Goal: Task Accomplishment & Management: Manage account settings

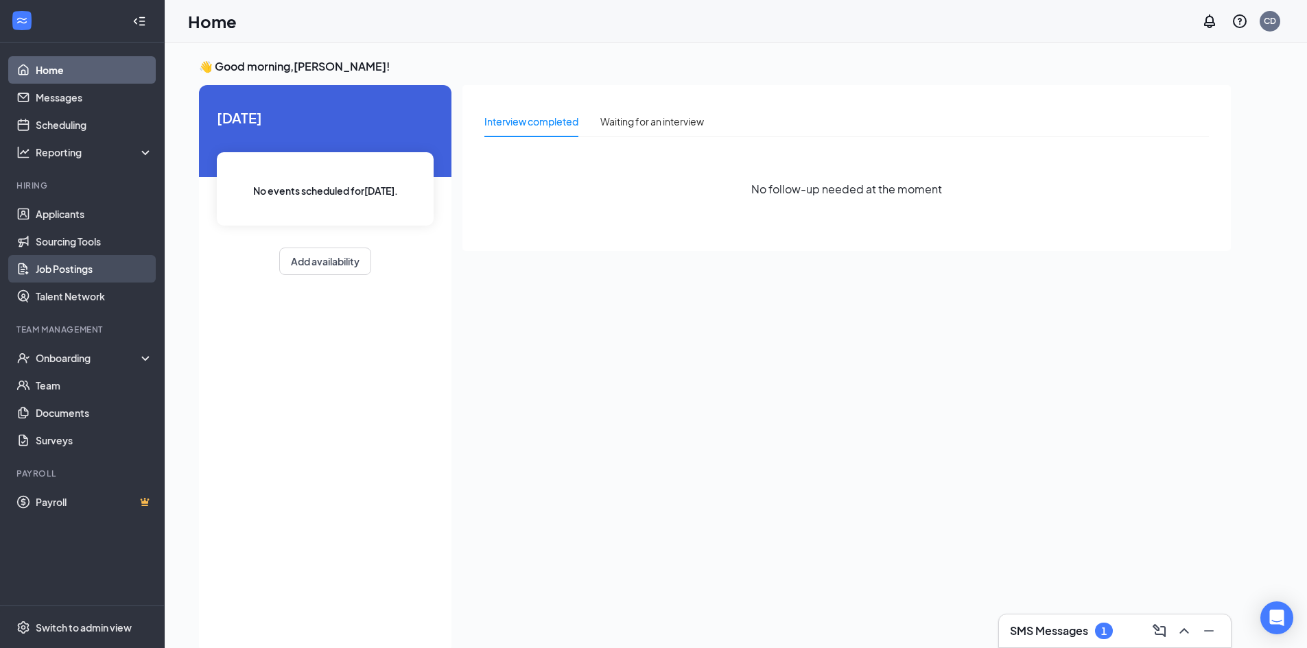
click at [62, 266] on link "Job Postings" at bounding box center [94, 268] width 117 height 27
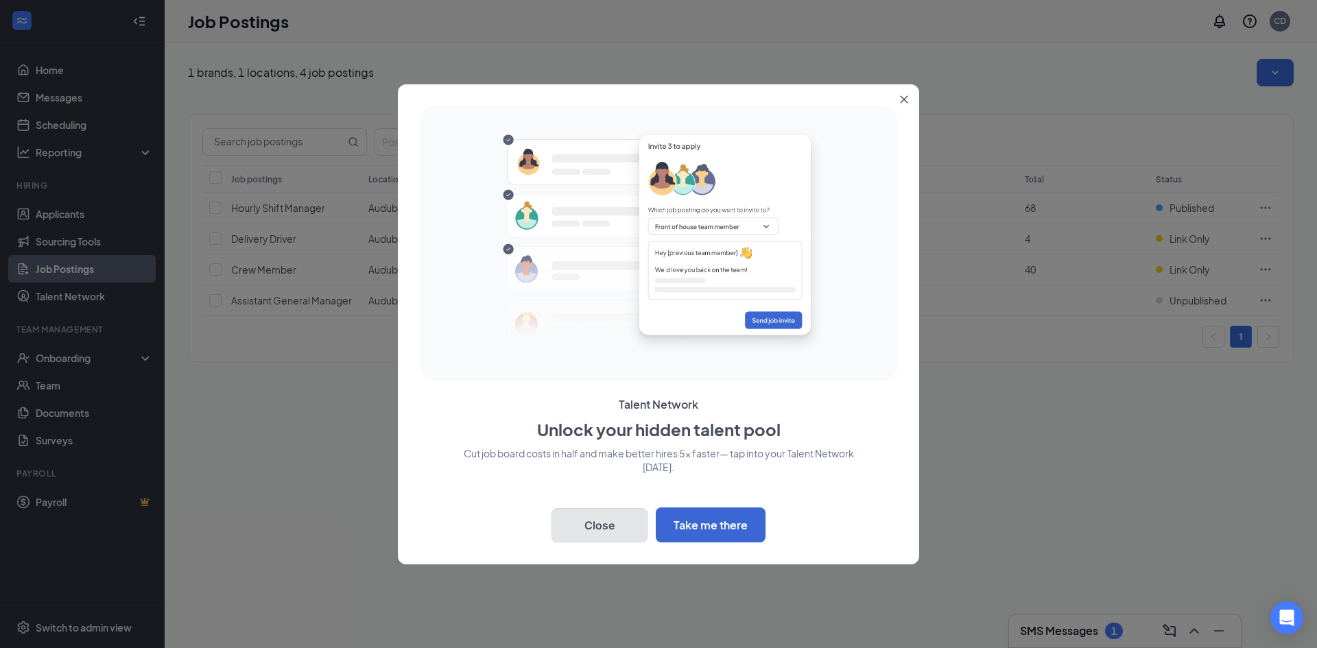
click at [615, 533] on button "Close" at bounding box center [599, 525] width 96 height 34
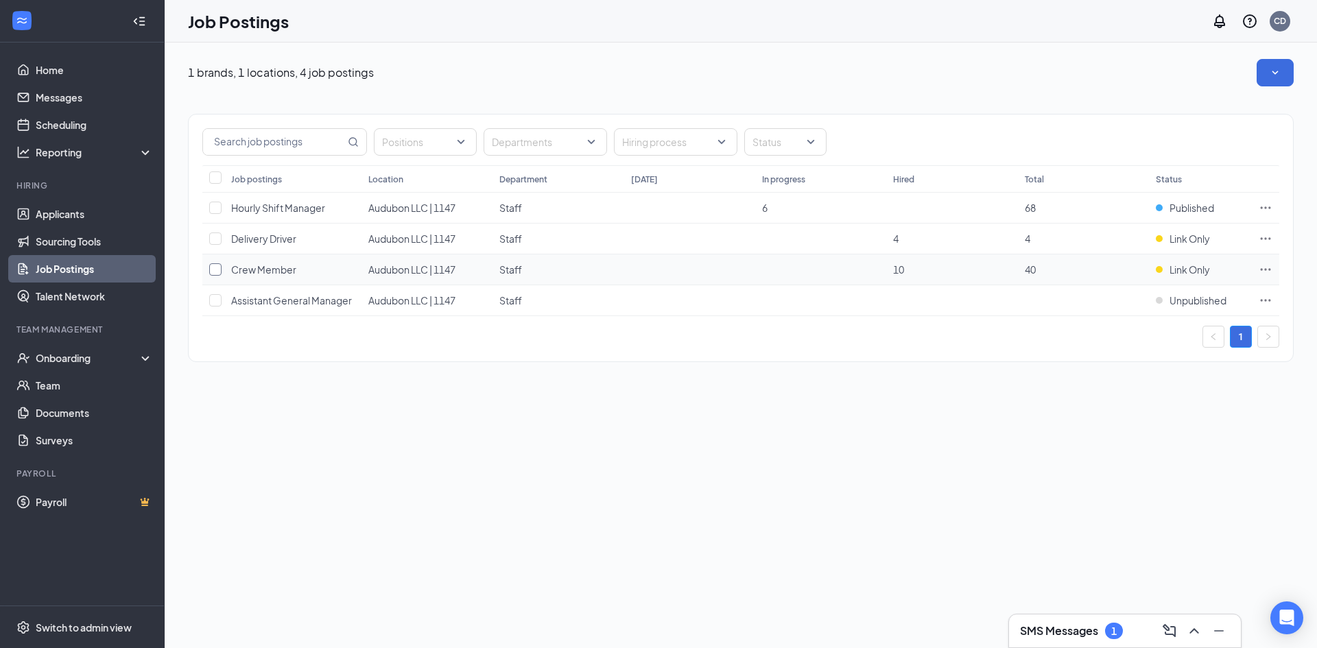
click at [215, 271] on input "checkbox" at bounding box center [215, 269] width 12 height 12
checkbox input "true"
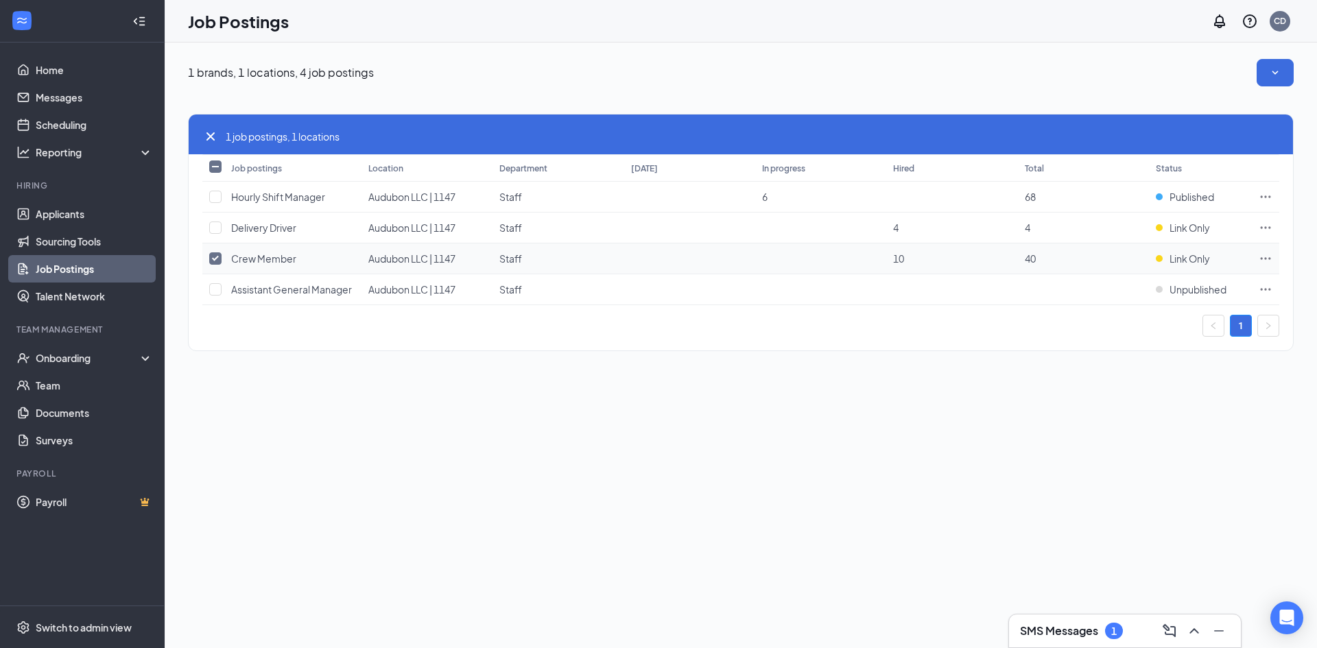
click at [1268, 254] on icon "Ellipses" at bounding box center [1266, 259] width 14 height 14
click at [919, 431] on div "1 brands, 1 locations, 4 job postings 1 job postings, 1 locations Job postings …" at bounding box center [741, 346] width 1152 height 606
click at [274, 256] on span "Crew Member" at bounding box center [263, 258] width 65 height 12
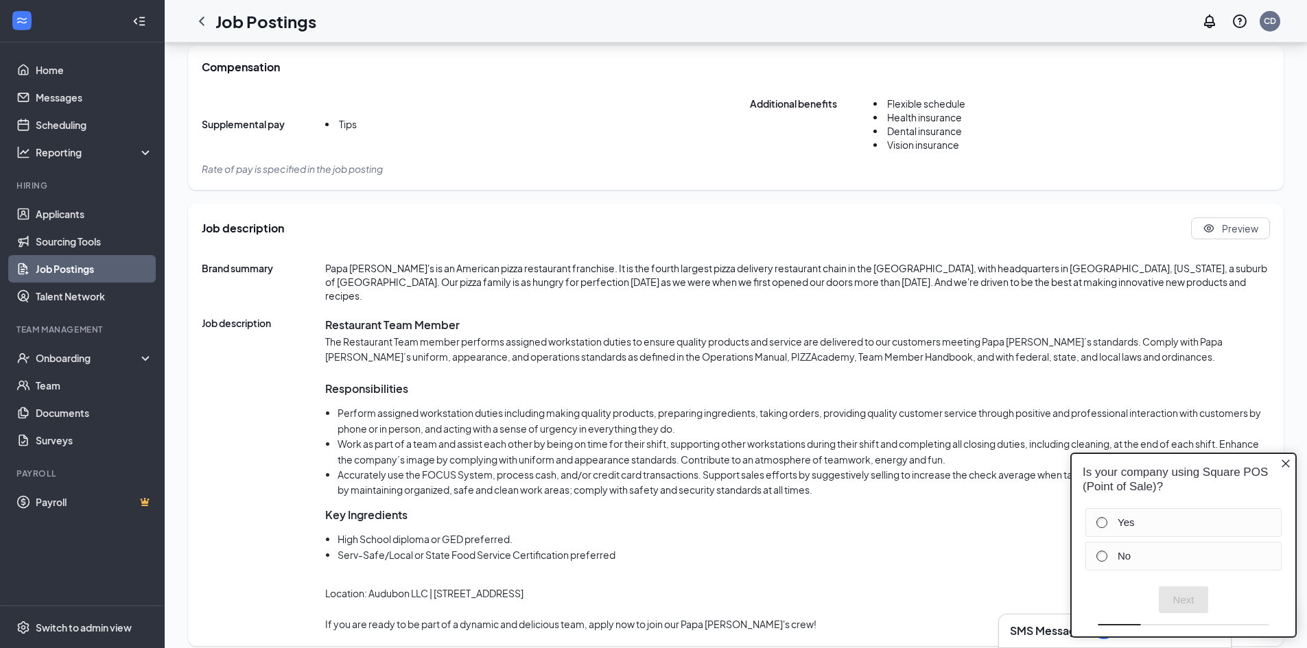
scroll to position [423, 0]
click at [405, 333] on p "The Restaurant Team member performs assigned workstation duties to ensure quali…" at bounding box center [797, 348] width 944 height 31
drag, startPoint x: 1288, startPoint y: 460, endPoint x: 2186, endPoint y: 878, distance: 991.1
click at [1288, 460] on icon "Close button" at bounding box center [1285, 463] width 11 height 11
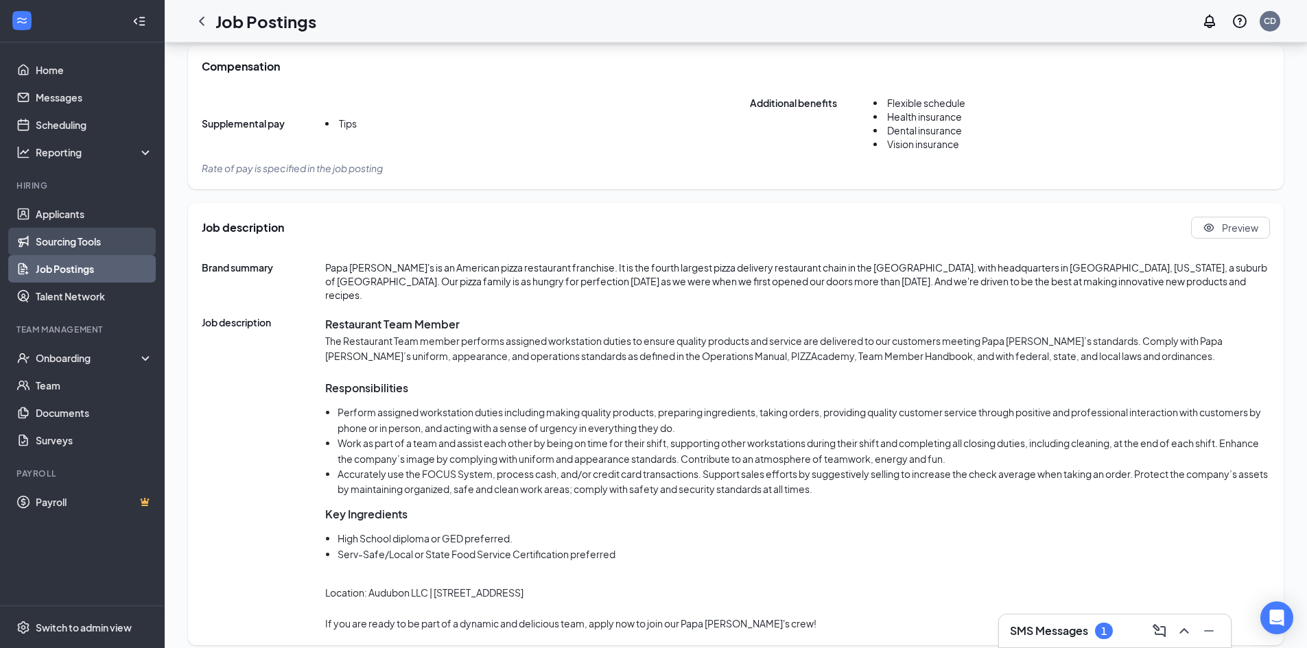
click at [80, 245] on link "Sourcing Tools" at bounding box center [94, 241] width 117 height 27
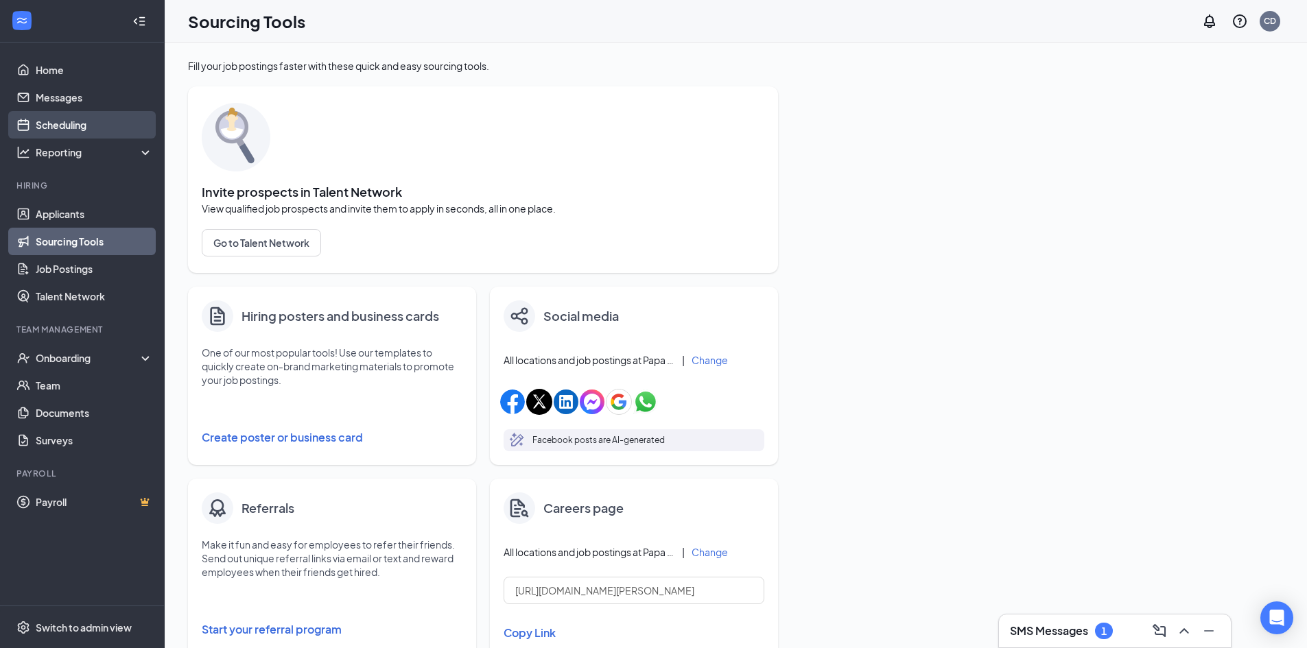
click at [63, 123] on link "Scheduling" at bounding box center [94, 124] width 117 height 27
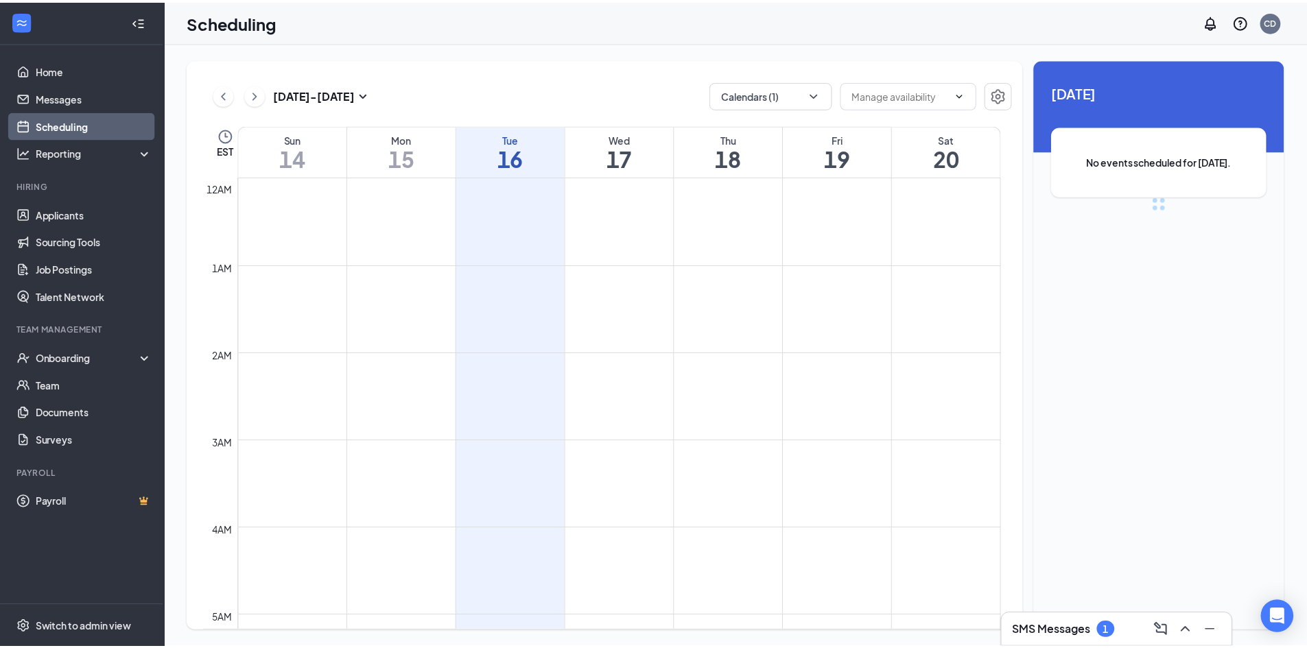
scroll to position [674, 0]
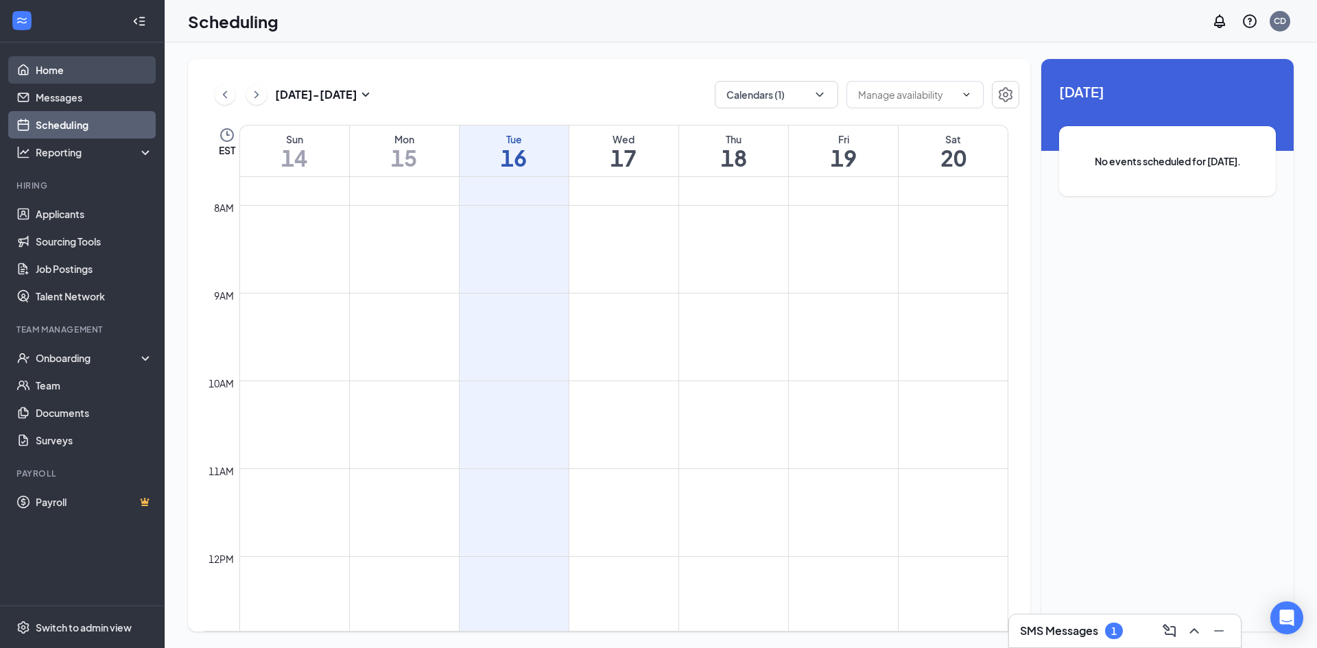
click at [56, 68] on link "Home" at bounding box center [94, 69] width 117 height 27
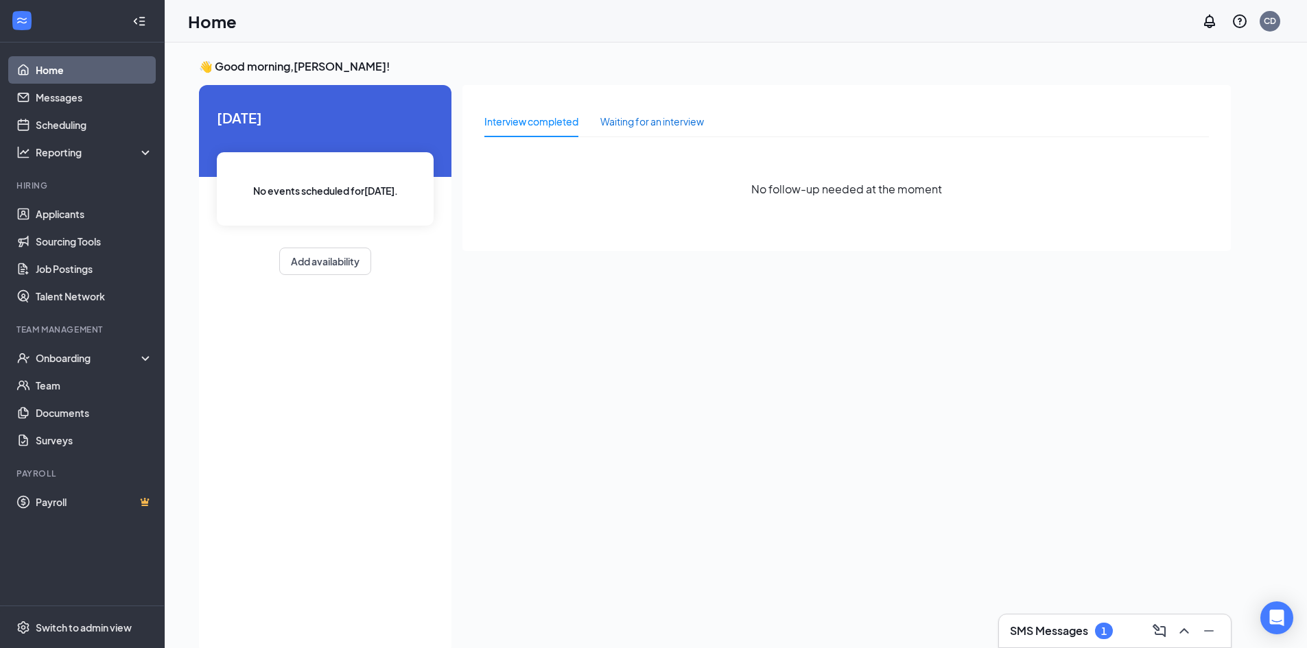
click at [665, 126] on div "Waiting for an interview" at bounding box center [652, 121] width 104 height 15
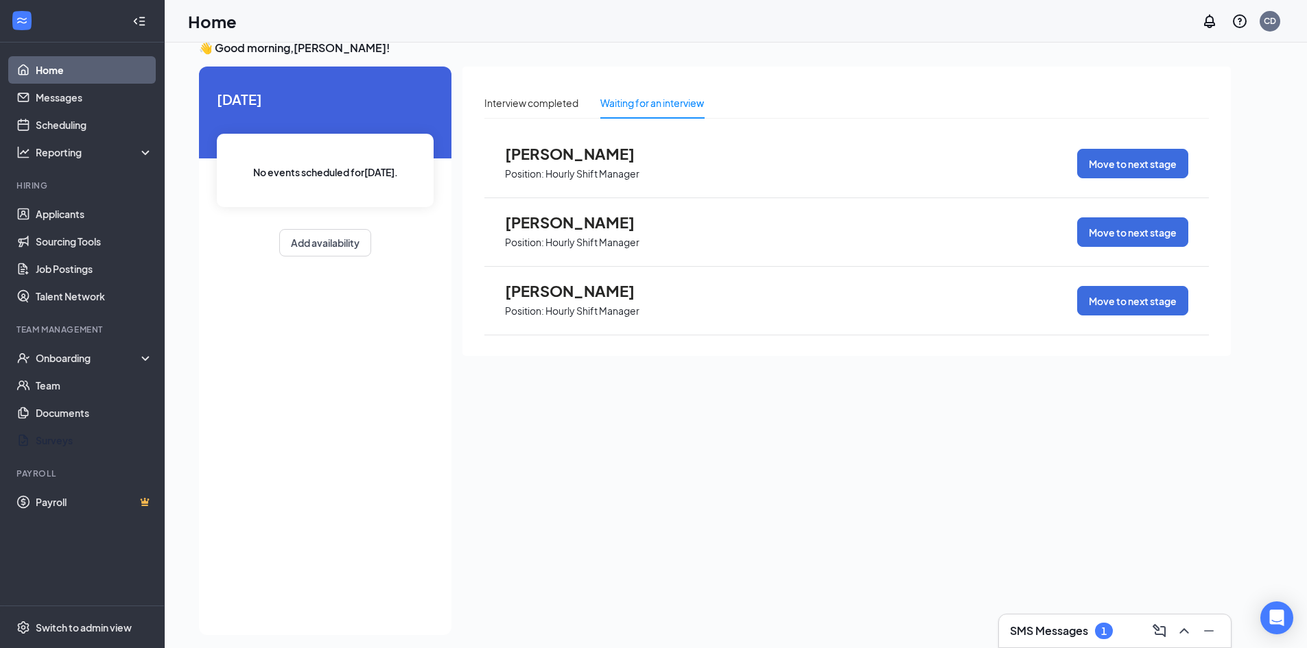
scroll to position [29, 0]
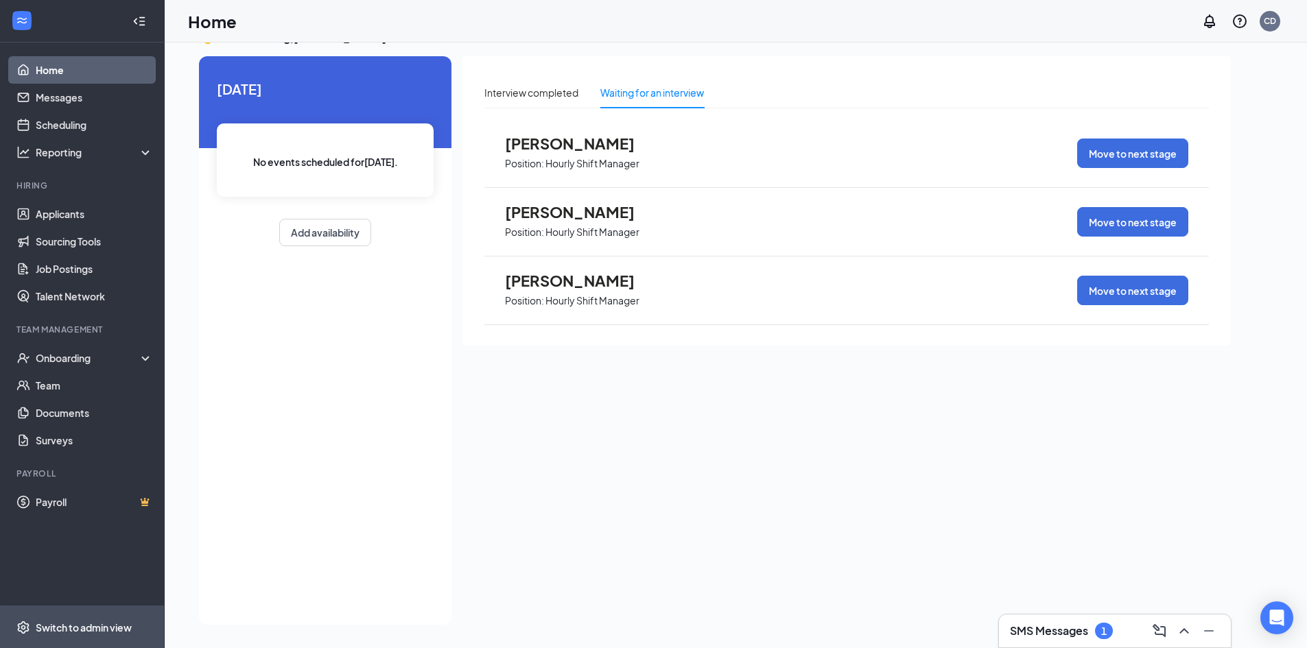
click at [73, 623] on div "Switch to admin view" at bounding box center [84, 628] width 96 height 14
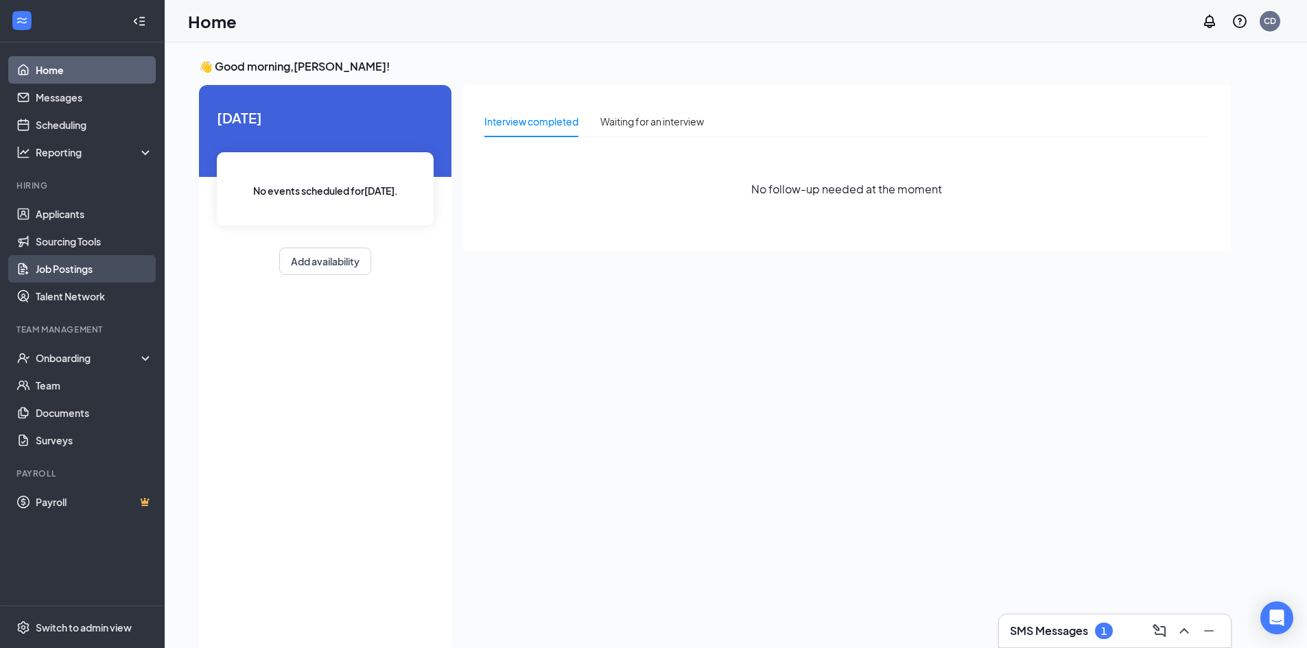
click at [74, 270] on link "Job Postings" at bounding box center [94, 268] width 117 height 27
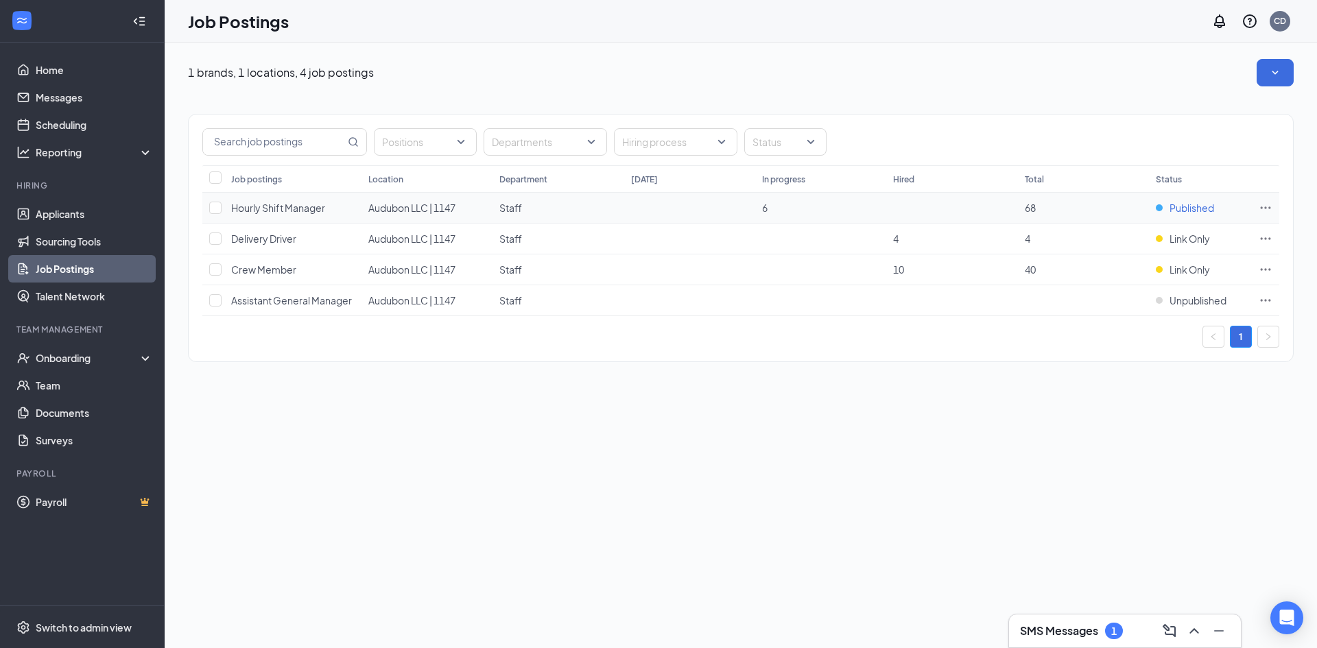
click at [1182, 205] on span "Published" at bounding box center [1191, 208] width 45 height 14
click at [1194, 246] on td "Link Only" at bounding box center [1200, 239] width 103 height 31
click at [1265, 205] on icon "Ellipses" at bounding box center [1266, 208] width 14 height 14
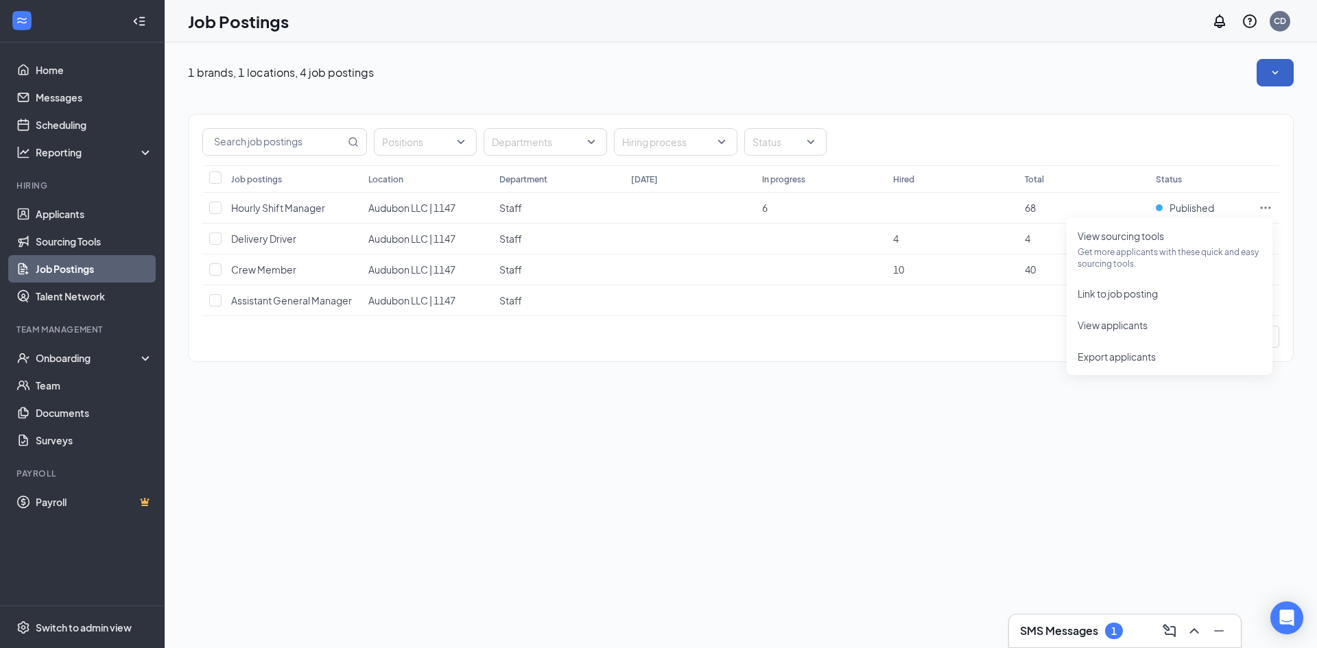
click at [1290, 68] on button "button" at bounding box center [1274, 72] width 37 height 27
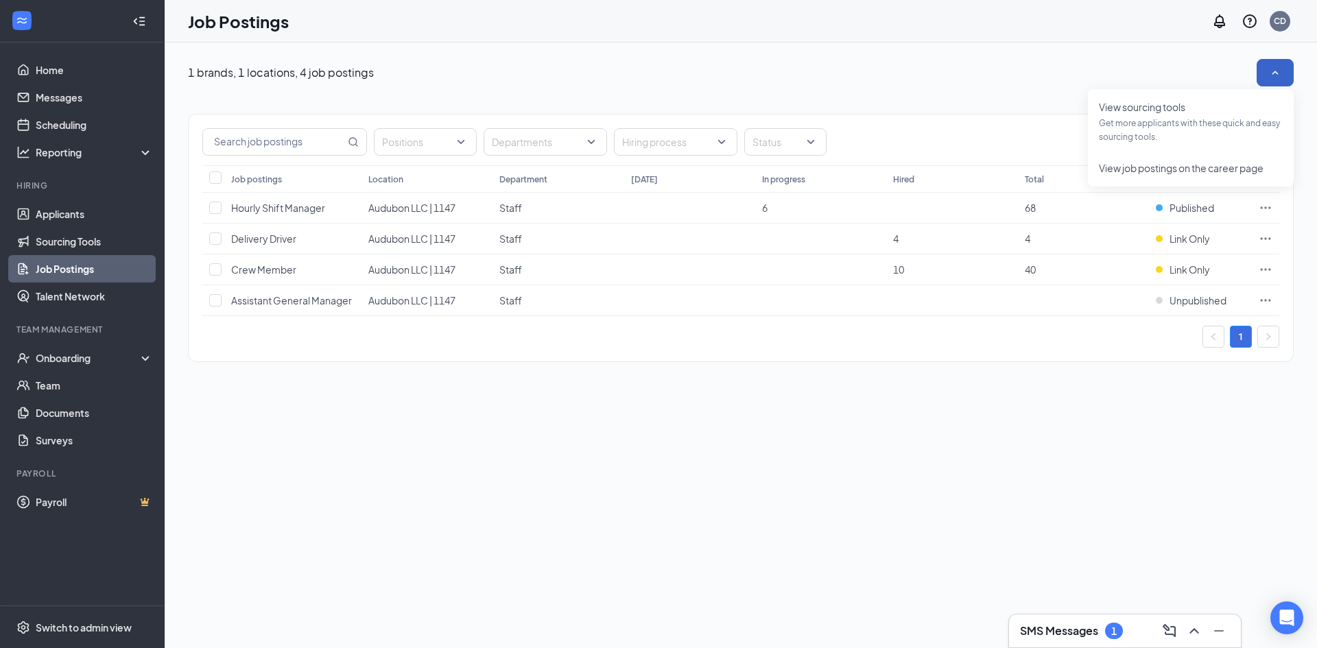
click at [1283, 68] on button "button" at bounding box center [1274, 72] width 37 height 27
click at [42, 118] on link "Scheduling" at bounding box center [94, 124] width 117 height 27
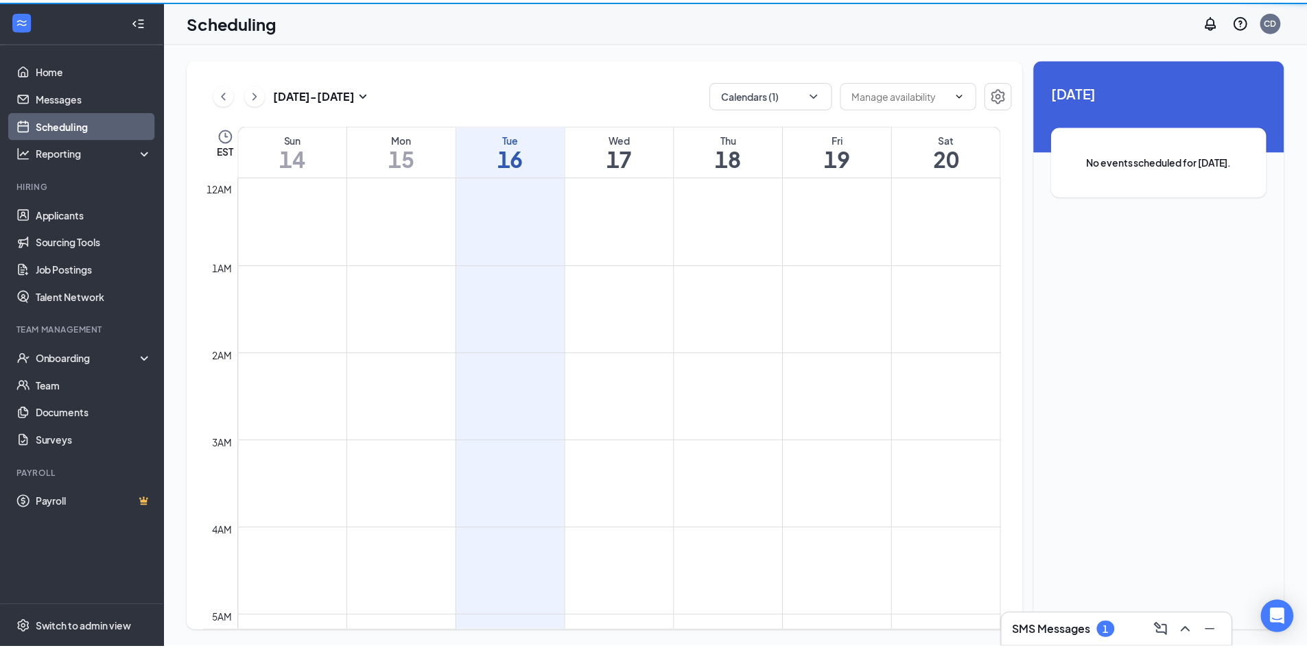
scroll to position [674, 0]
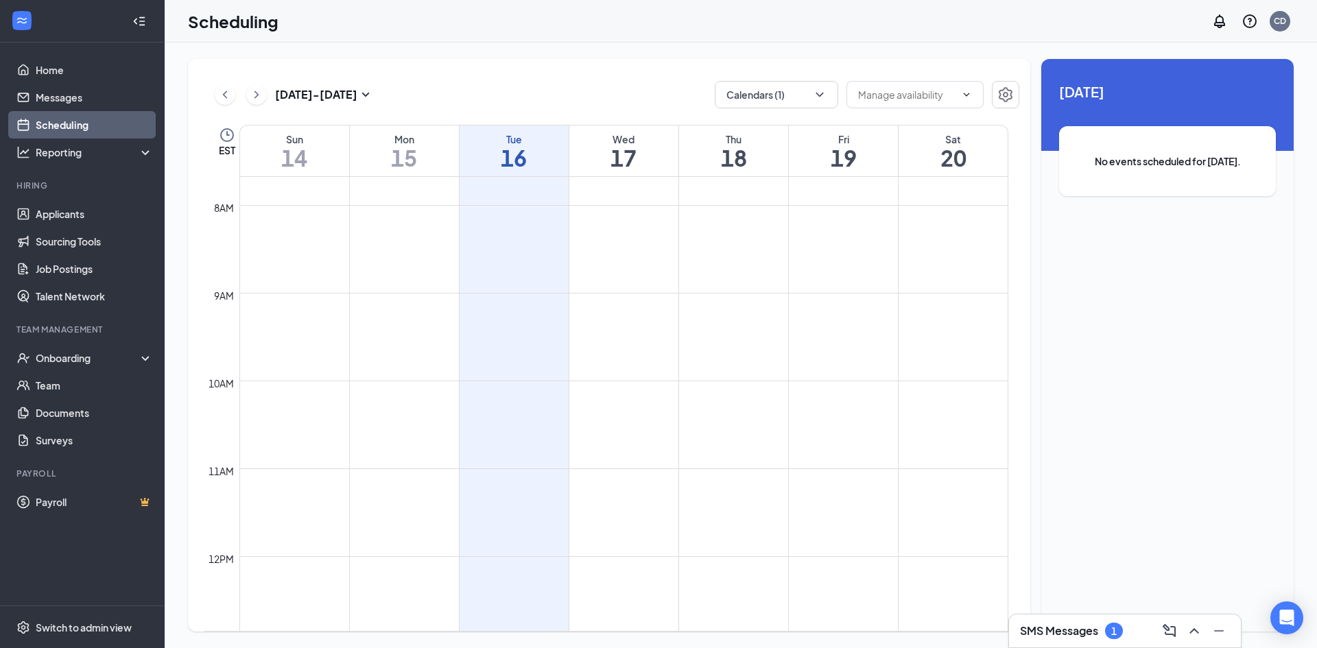
click at [547, 269] on td at bounding box center [623, 260] width 769 height 22
click at [877, 89] on input "text" at bounding box center [906, 94] width 97 height 15
click at [1004, 88] on icon "Settings" at bounding box center [1006, 94] width 14 height 15
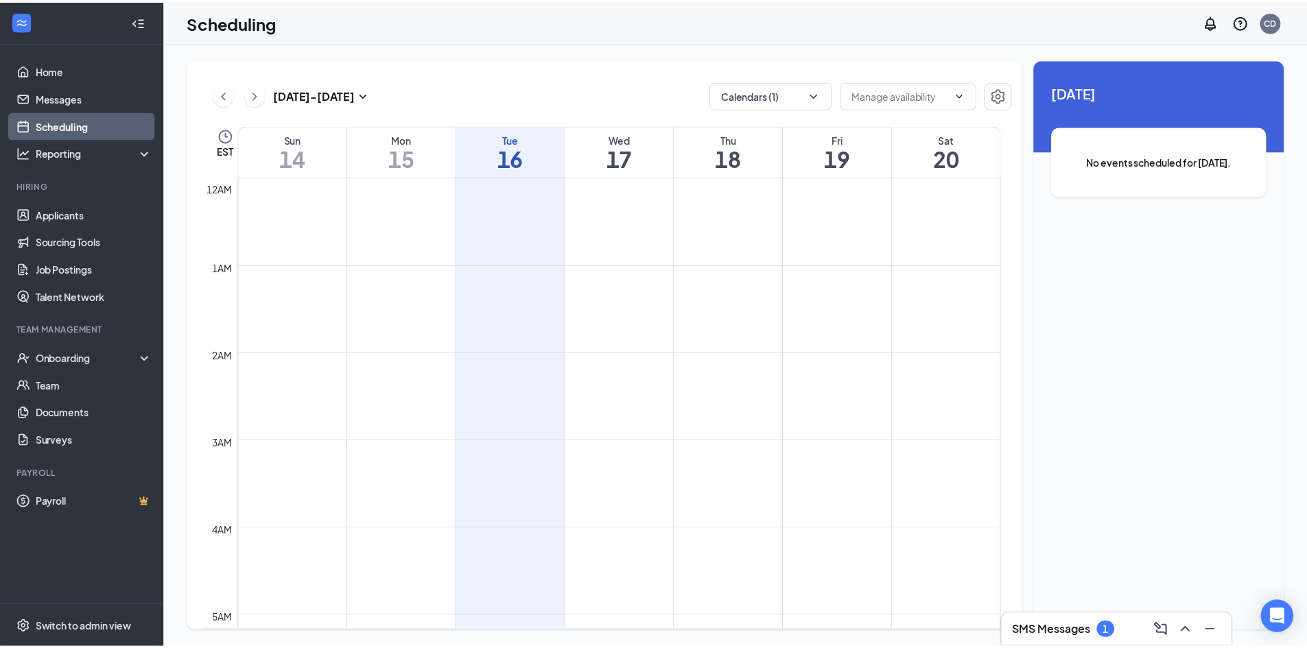
scroll to position [674, 0]
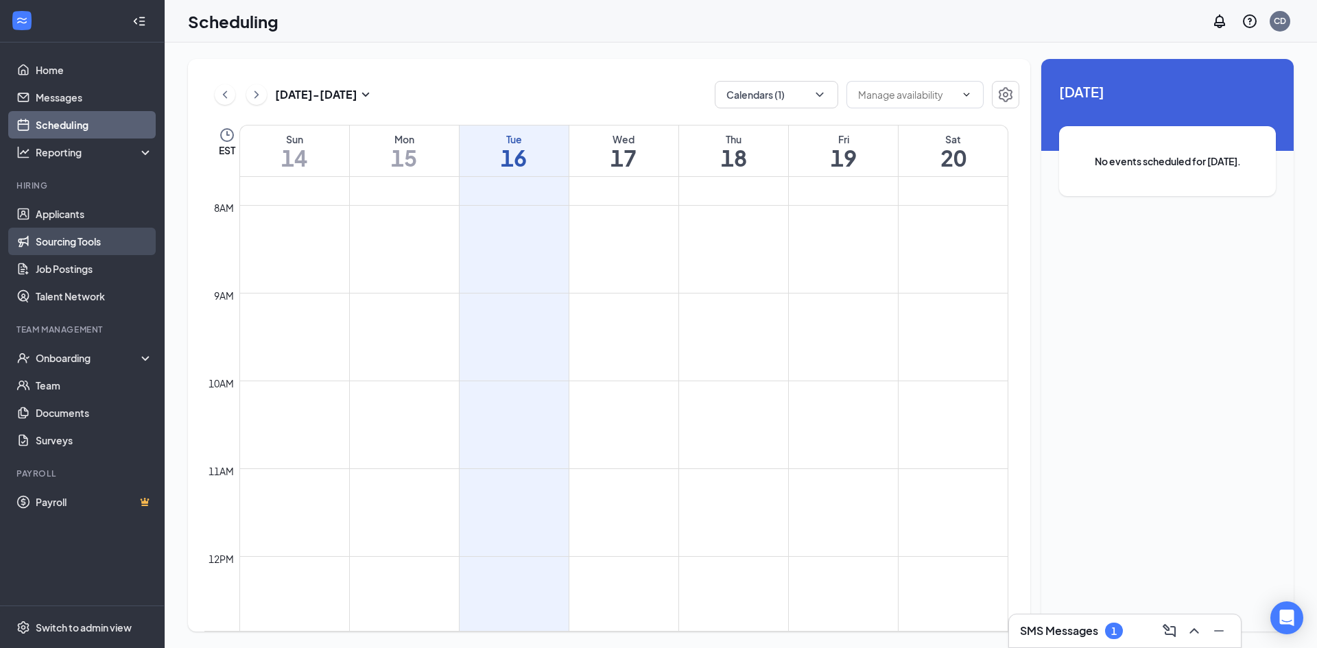
click at [73, 239] on link "Sourcing Tools" at bounding box center [94, 241] width 117 height 27
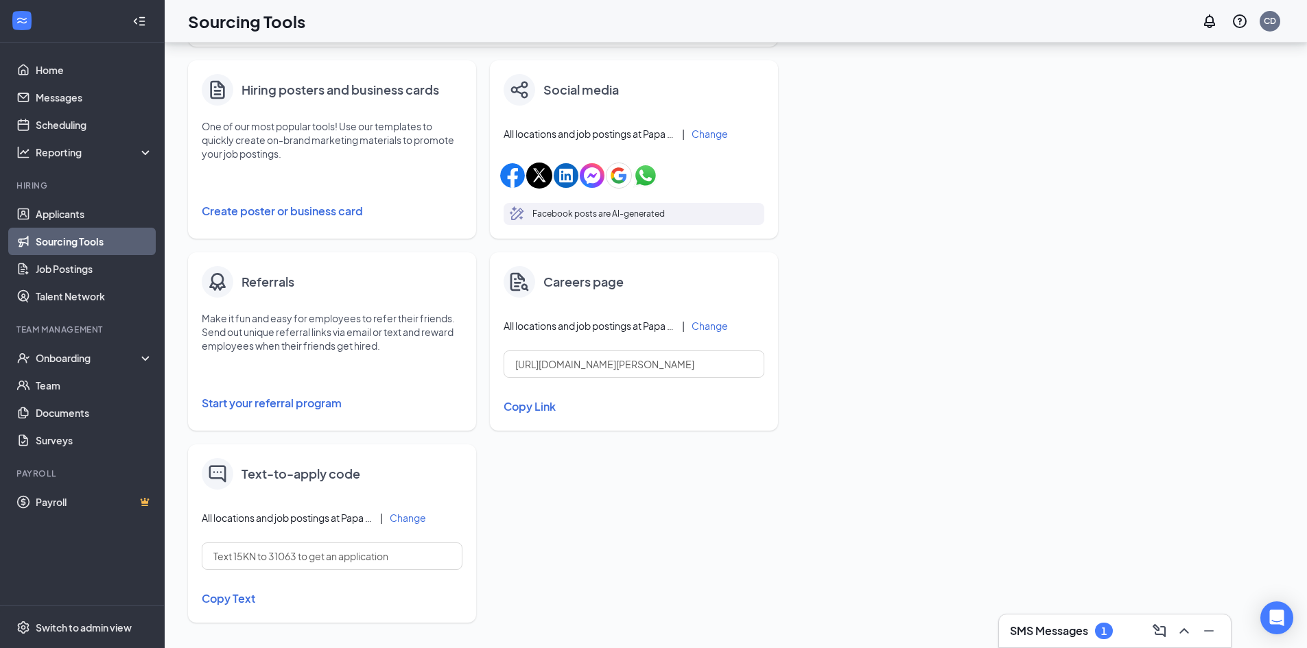
scroll to position [231, 0]
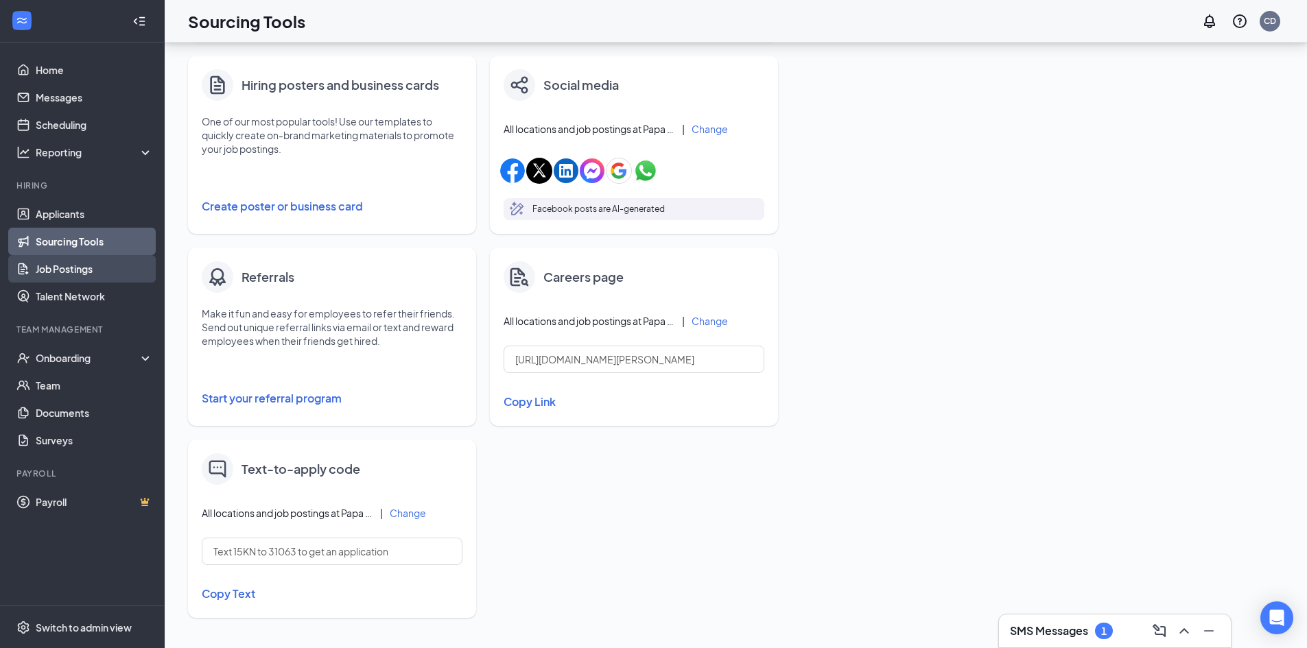
click at [67, 270] on link "Job Postings" at bounding box center [94, 268] width 117 height 27
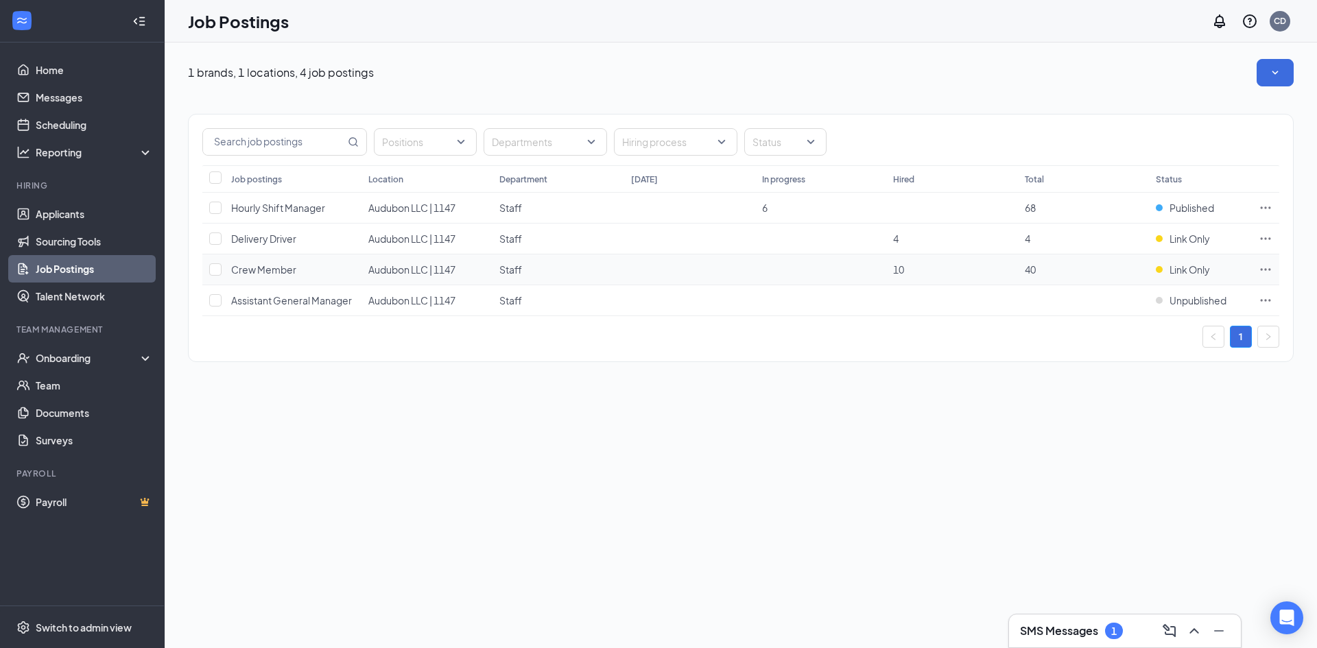
click at [252, 265] on span "Crew Member" at bounding box center [263, 269] width 65 height 12
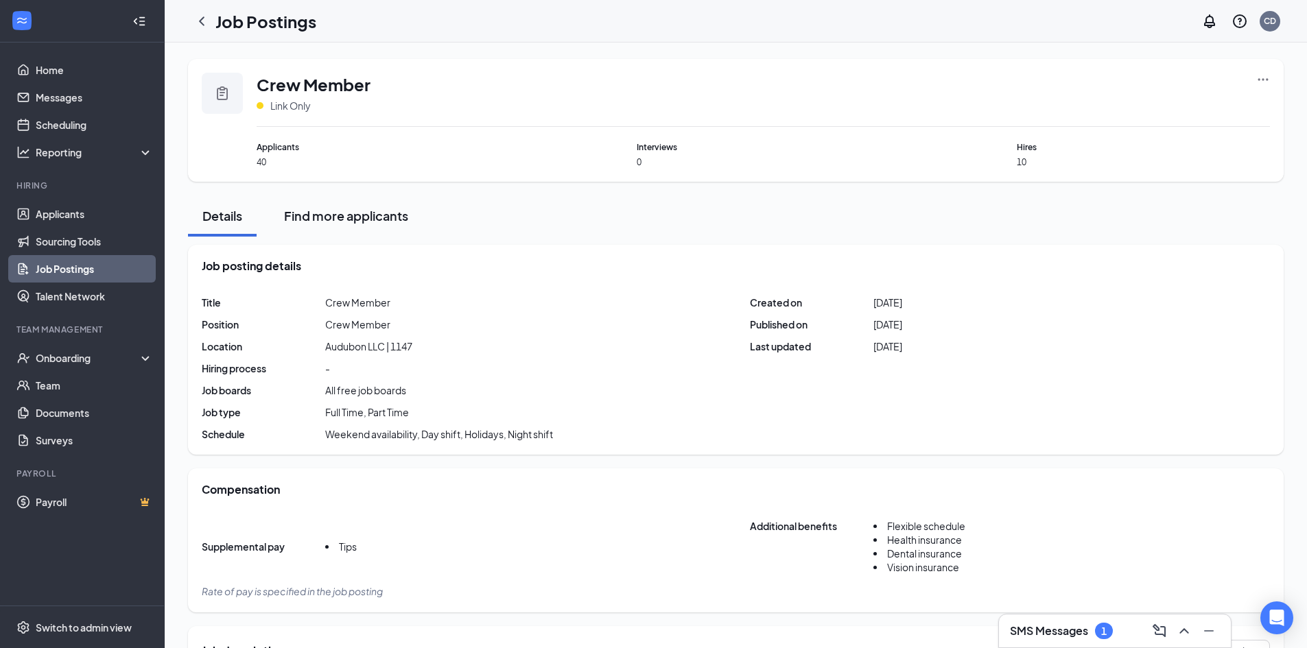
click at [348, 213] on div "Find more applicants" at bounding box center [346, 215] width 124 height 17
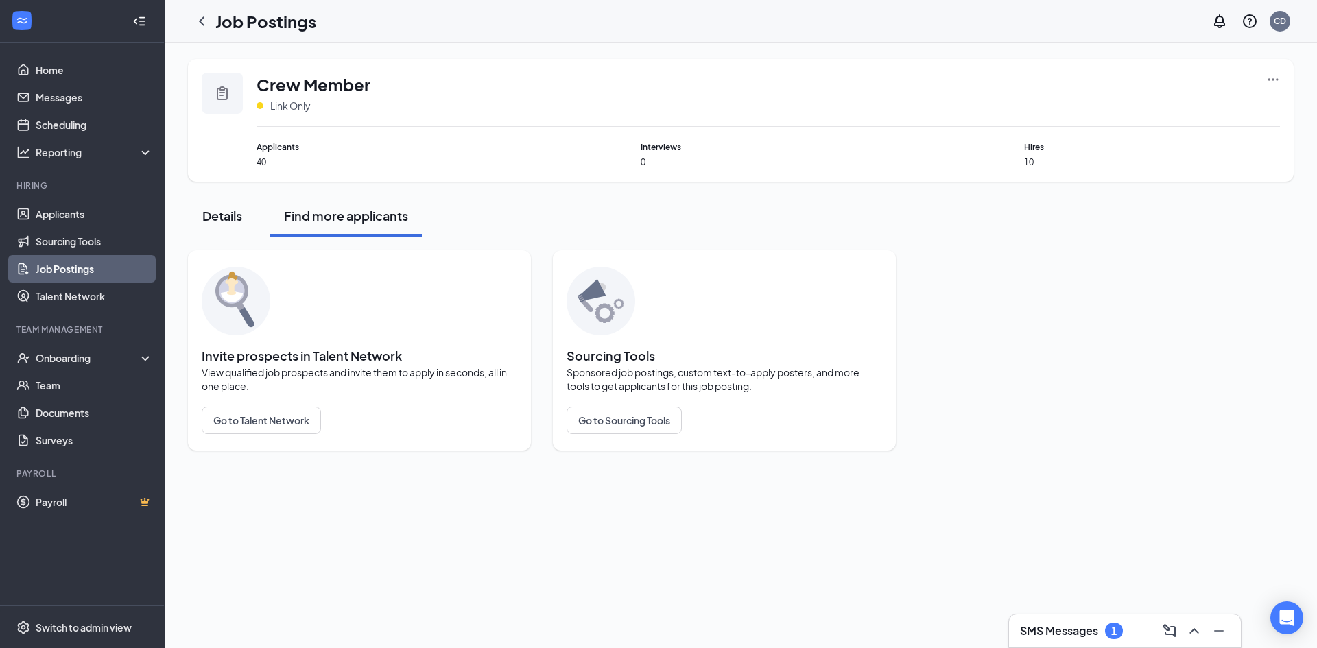
click at [232, 215] on div "Details" at bounding box center [222, 215] width 41 height 17
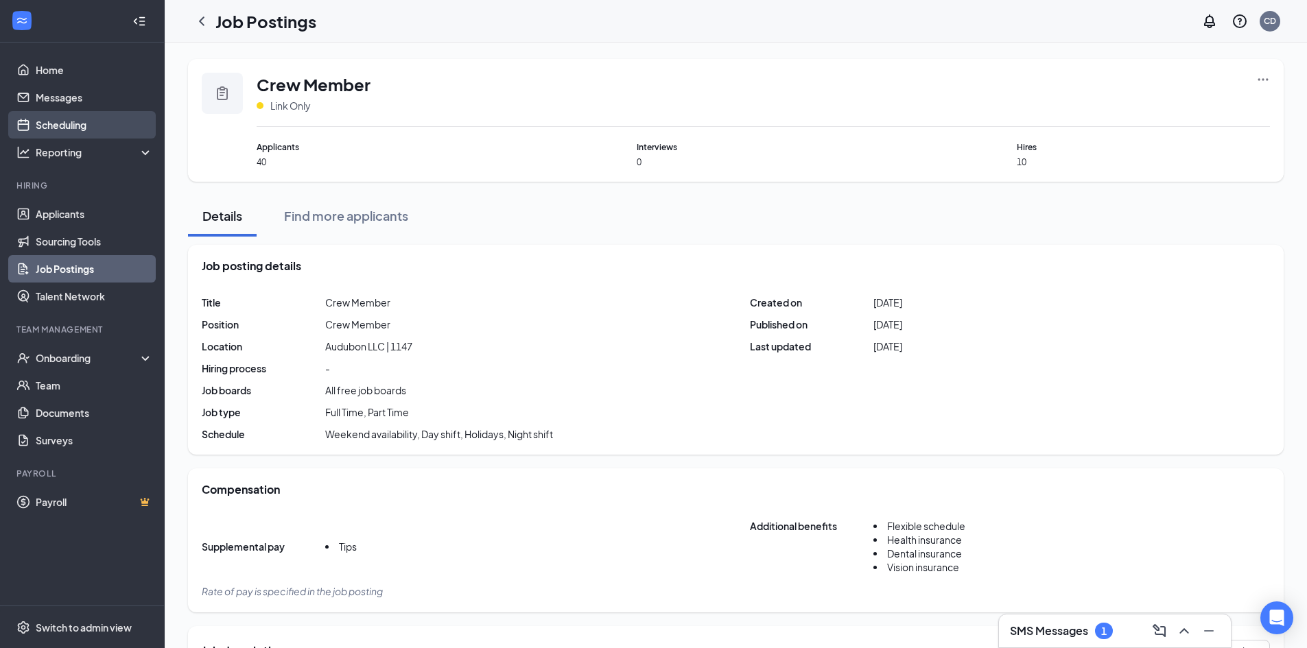
click at [59, 124] on link "Scheduling" at bounding box center [94, 124] width 117 height 27
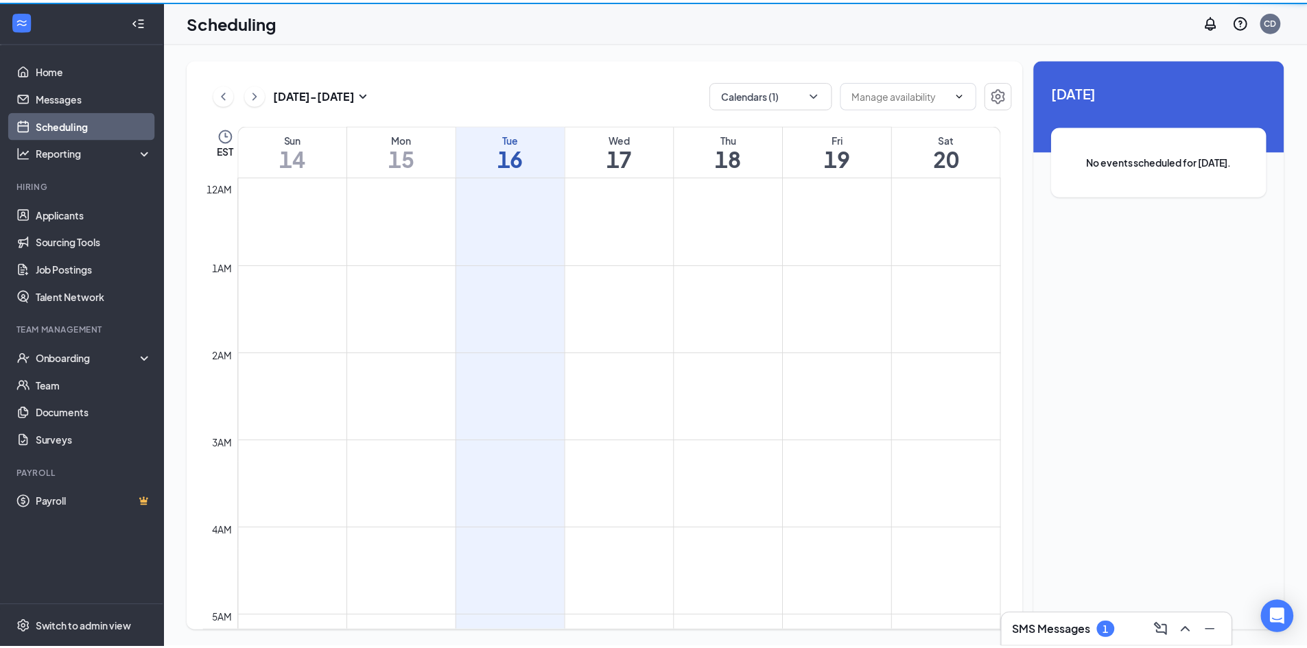
scroll to position [674, 0]
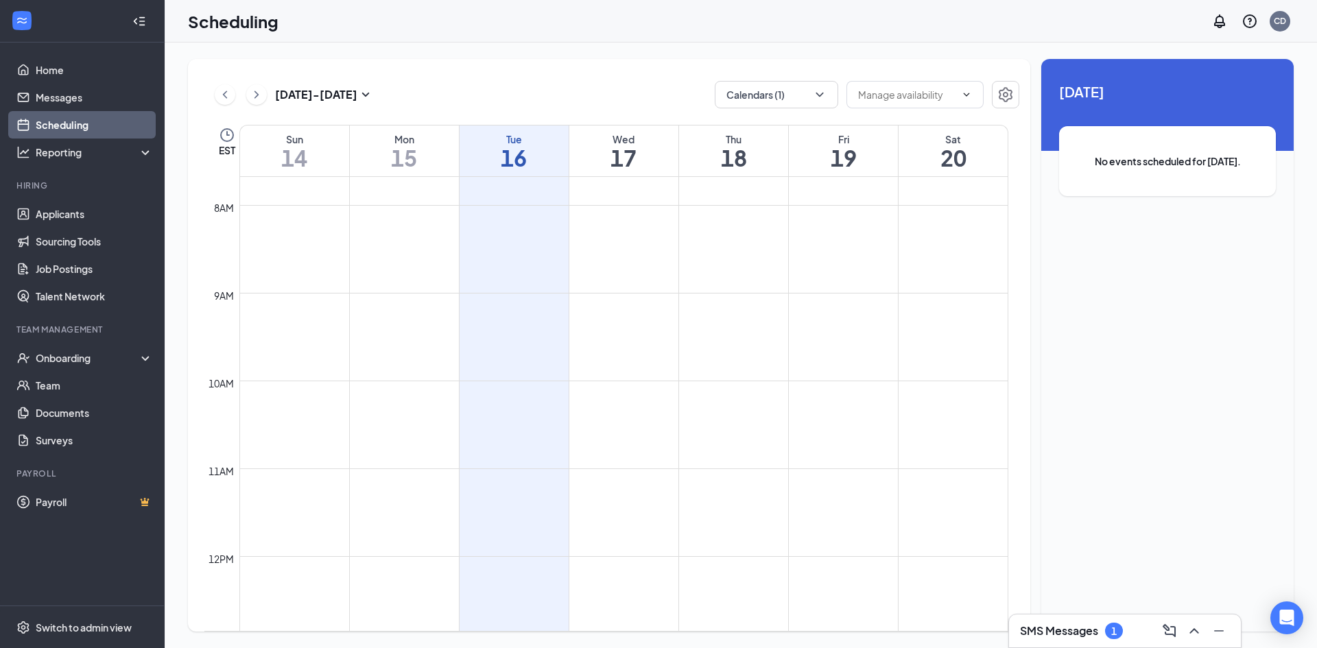
click at [618, 166] on h1 "17" at bounding box center [623, 157] width 109 height 23
click at [740, 163] on h1 "18" at bounding box center [733, 157] width 109 height 23
click at [858, 158] on h1 "19" at bounding box center [843, 157] width 109 height 23
click at [71, 219] on link "Applicants" at bounding box center [94, 213] width 117 height 27
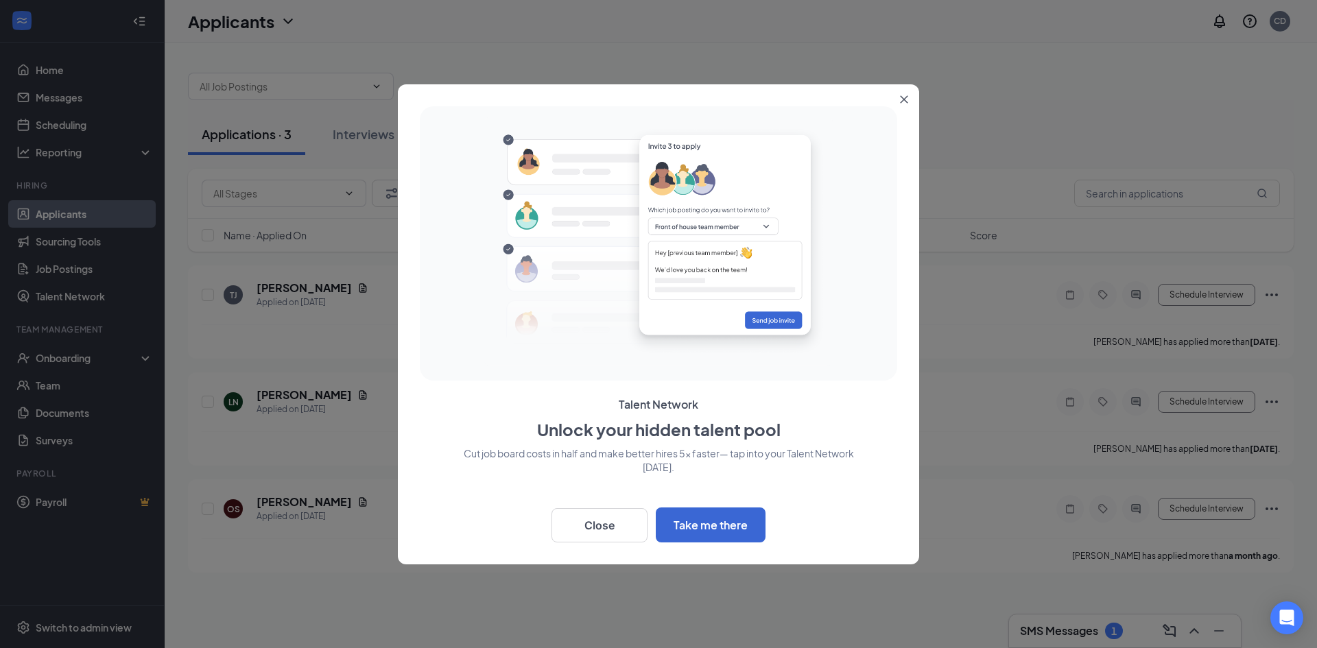
click at [904, 95] on icon "Close" at bounding box center [904, 99] width 8 height 8
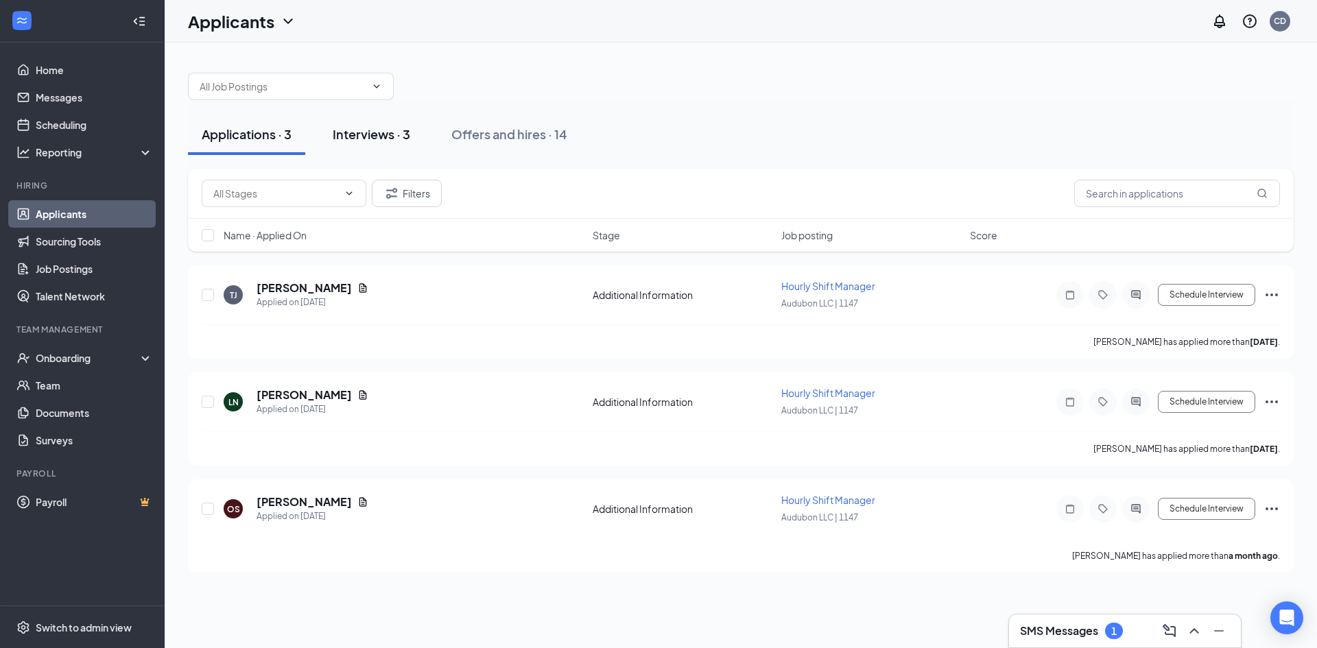
click at [355, 135] on div "Interviews · 3" at bounding box center [371, 134] width 77 height 17
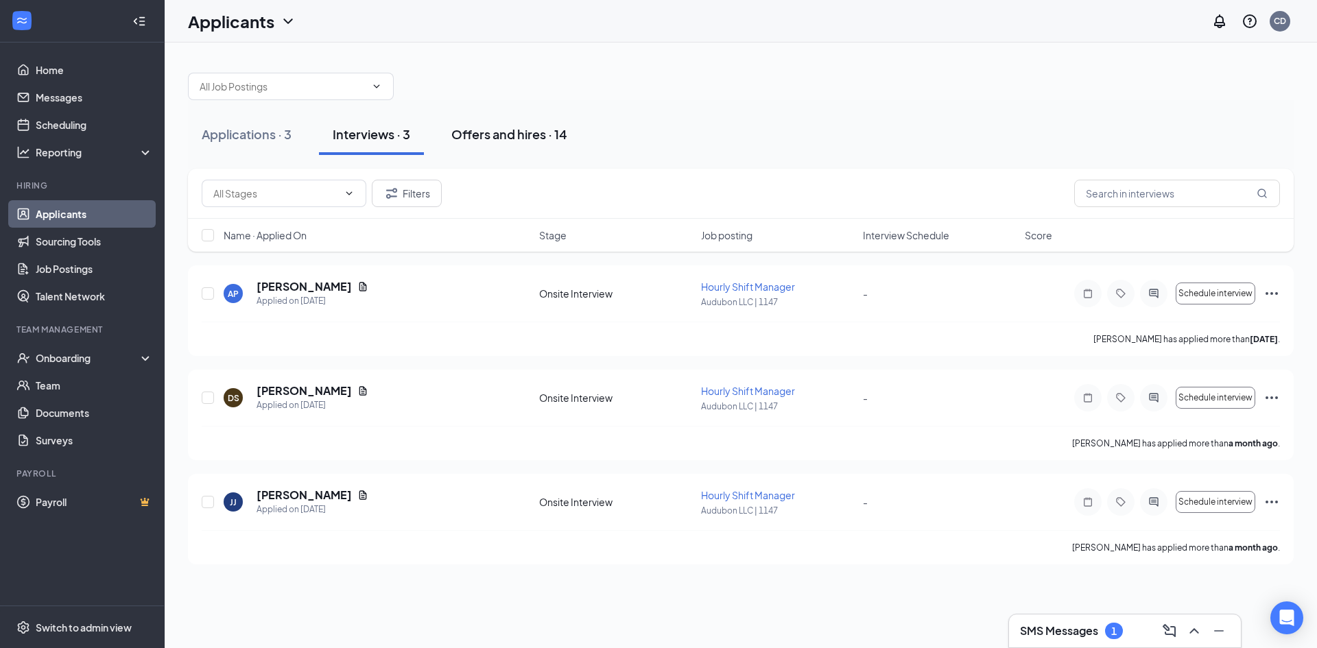
click at [510, 134] on div "Offers and hires · 14" at bounding box center [509, 134] width 116 height 17
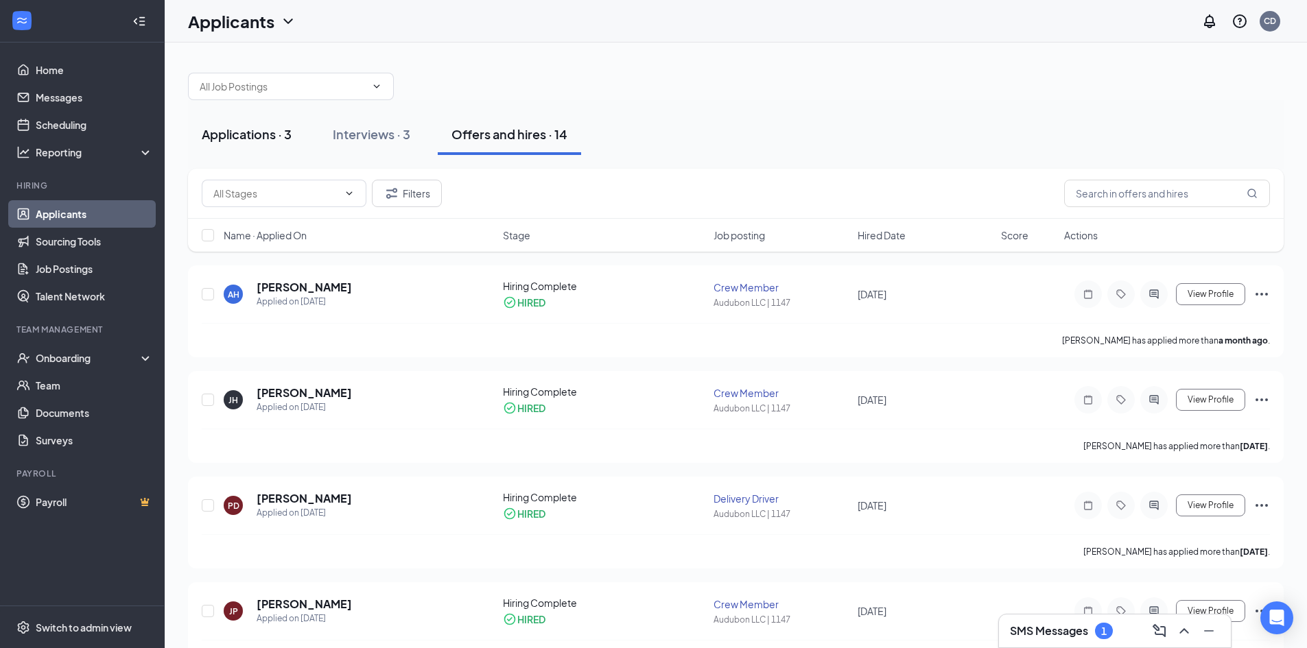
click at [237, 130] on div "Applications · 3" at bounding box center [247, 134] width 90 height 17
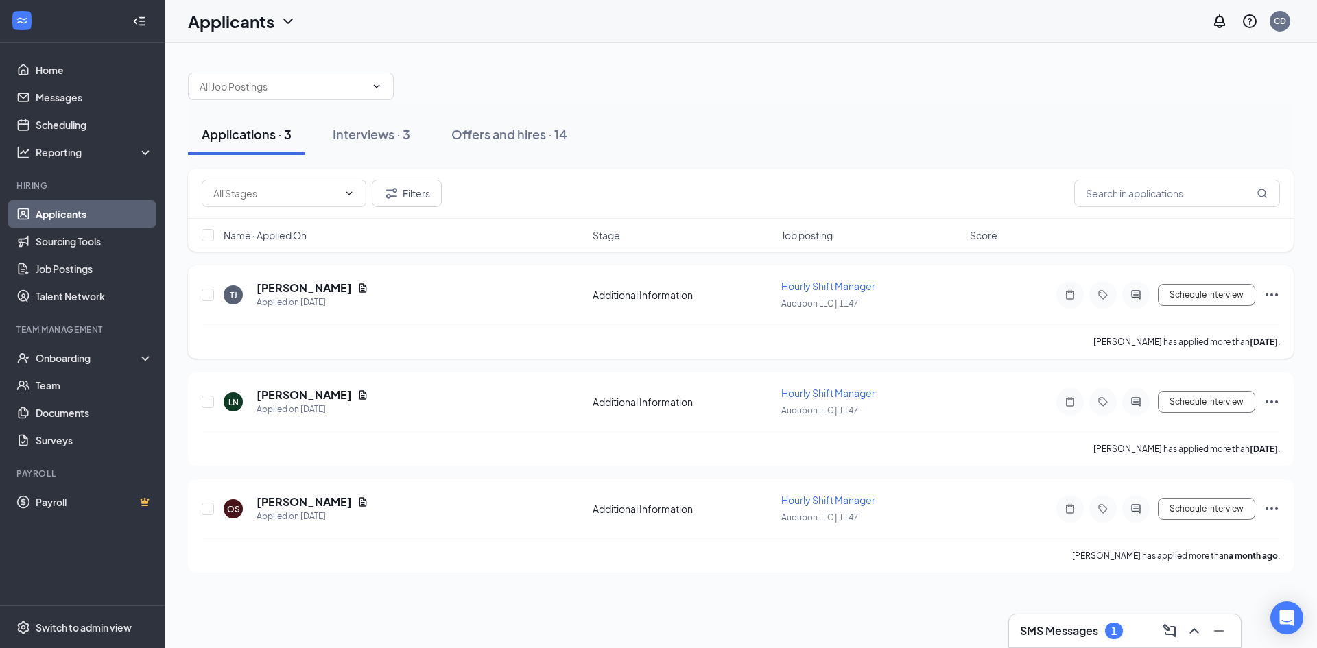
click at [1278, 290] on icon "Ellipses" at bounding box center [1271, 295] width 16 height 16
click at [827, 73] on div at bounding box center [741, 79] width 1106 height 41
click at [91, 263] on link "Job Postings" at bounding box center [94, 268] width 117 height 27
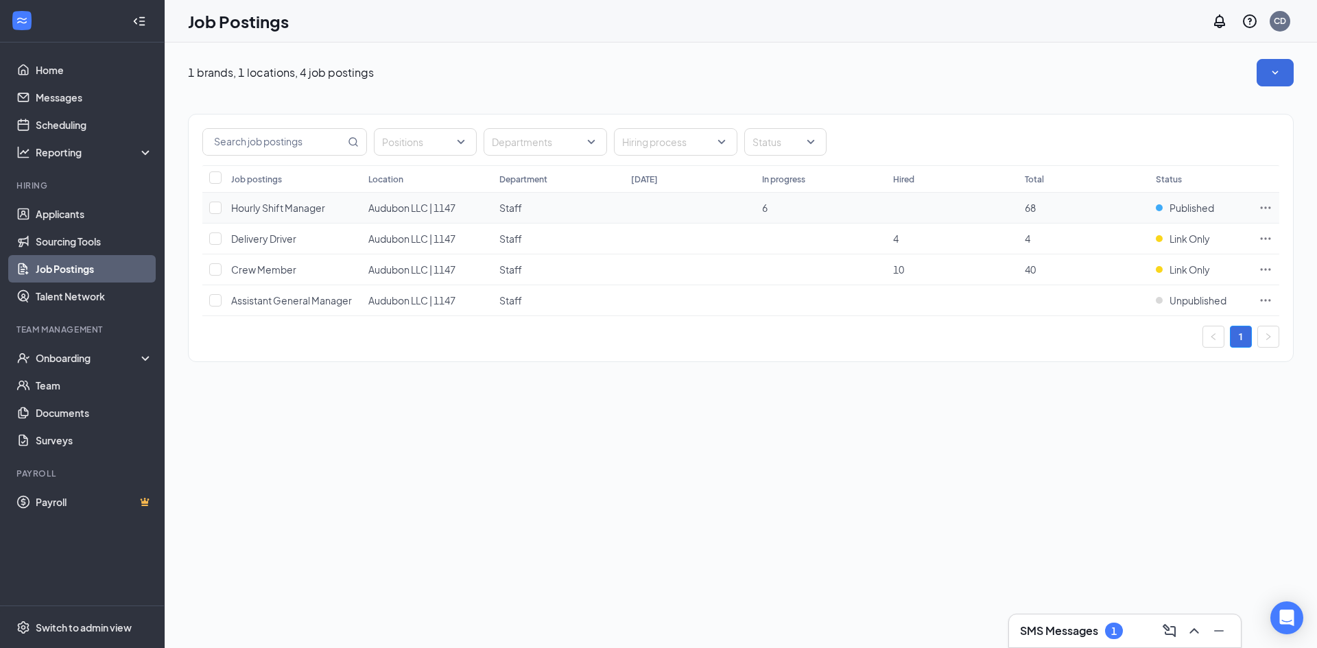
click at [1265, 208] on icon "Ellipses" at bounding box center [1266, 207] width 10 height 2
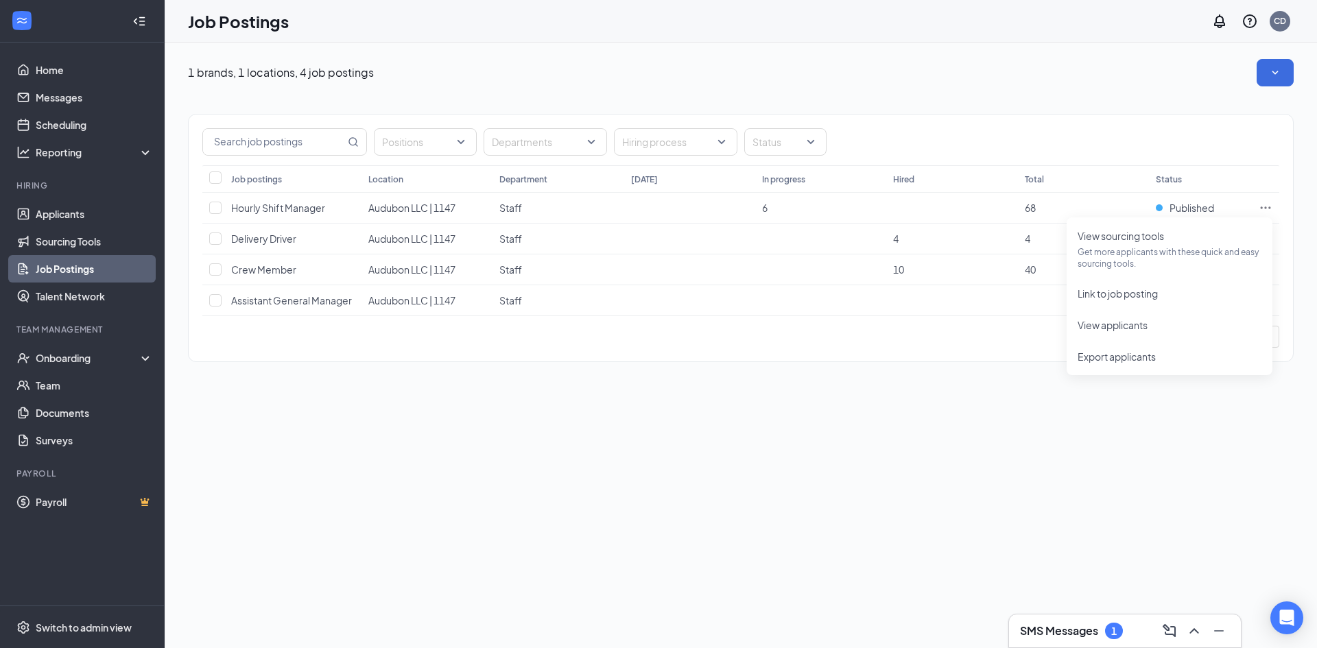
click at [1121, 464] on div "1 brands, 1 locations, 4 job postings Positions Departments Hiring process Stat…" at bounding box center [741, 346] width 1152 height 606
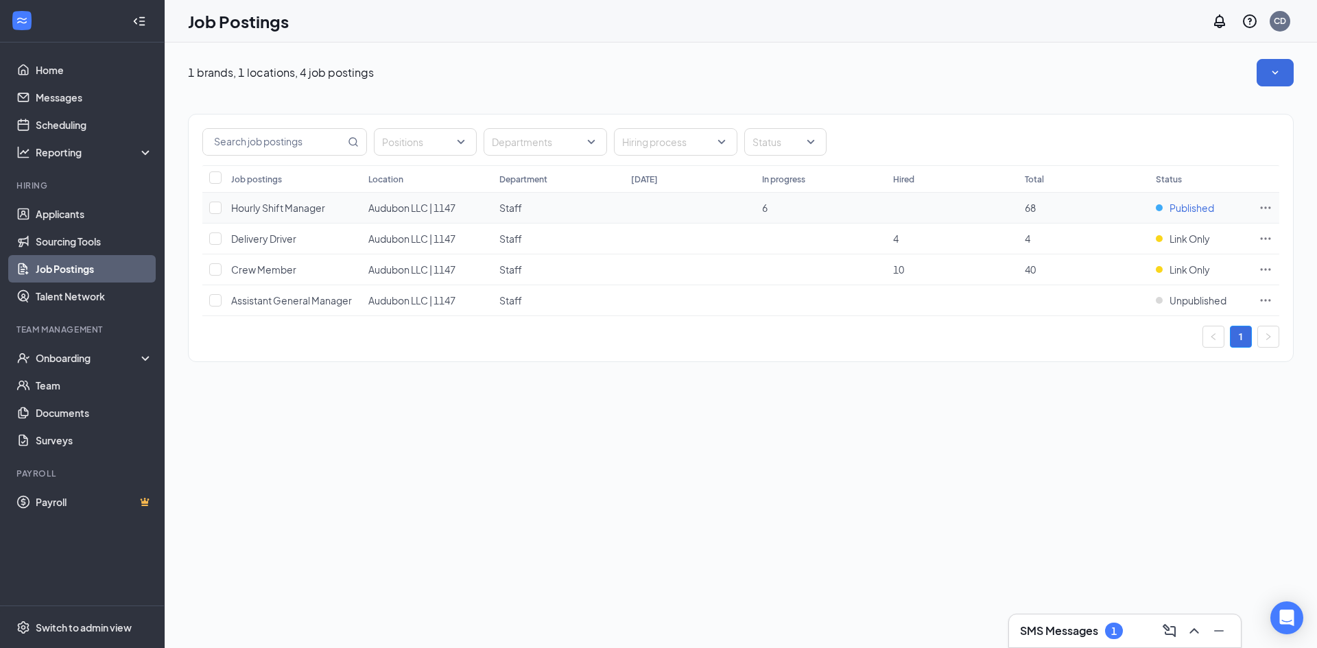
click at [1193, 206] on span "Published" at bounding box center [1191, 208] width 45 height 14
click at [212, 206] on input "checkbox" at bounding box center [215, 208] width 12 height 12
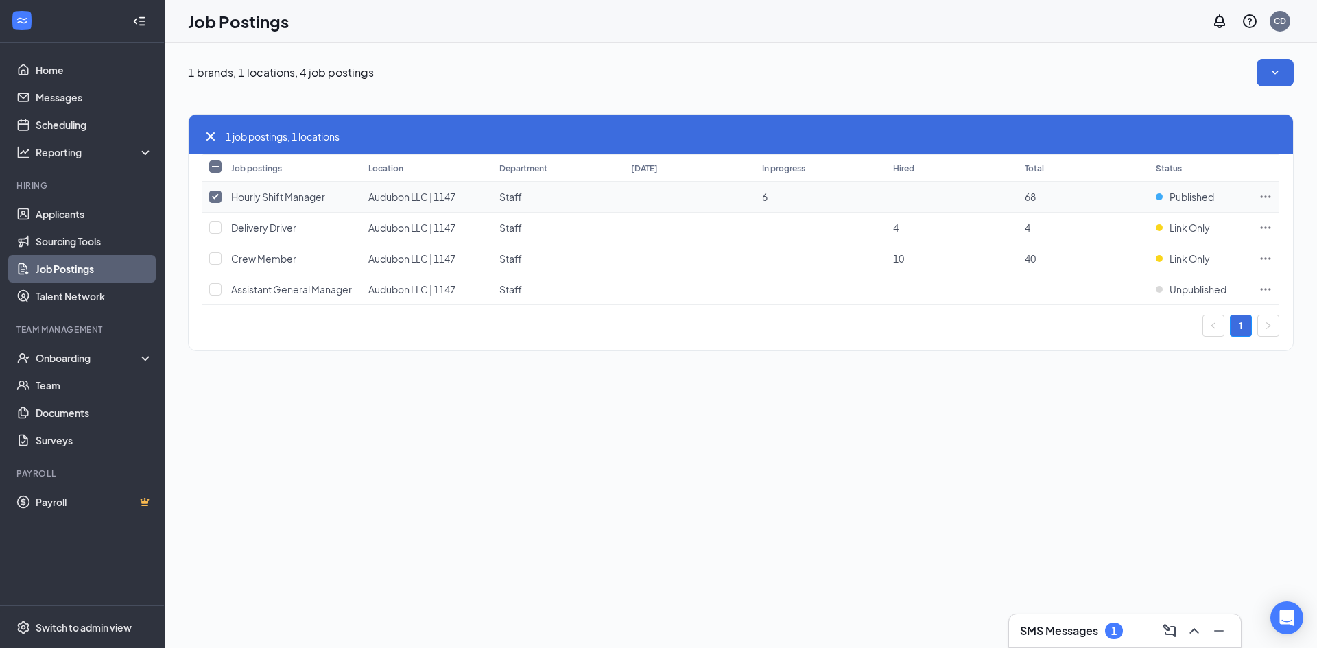
click at [213, 192] on input "checkbox" at bounding box center [215, 197] width 12 height 12
checkbox input "false"
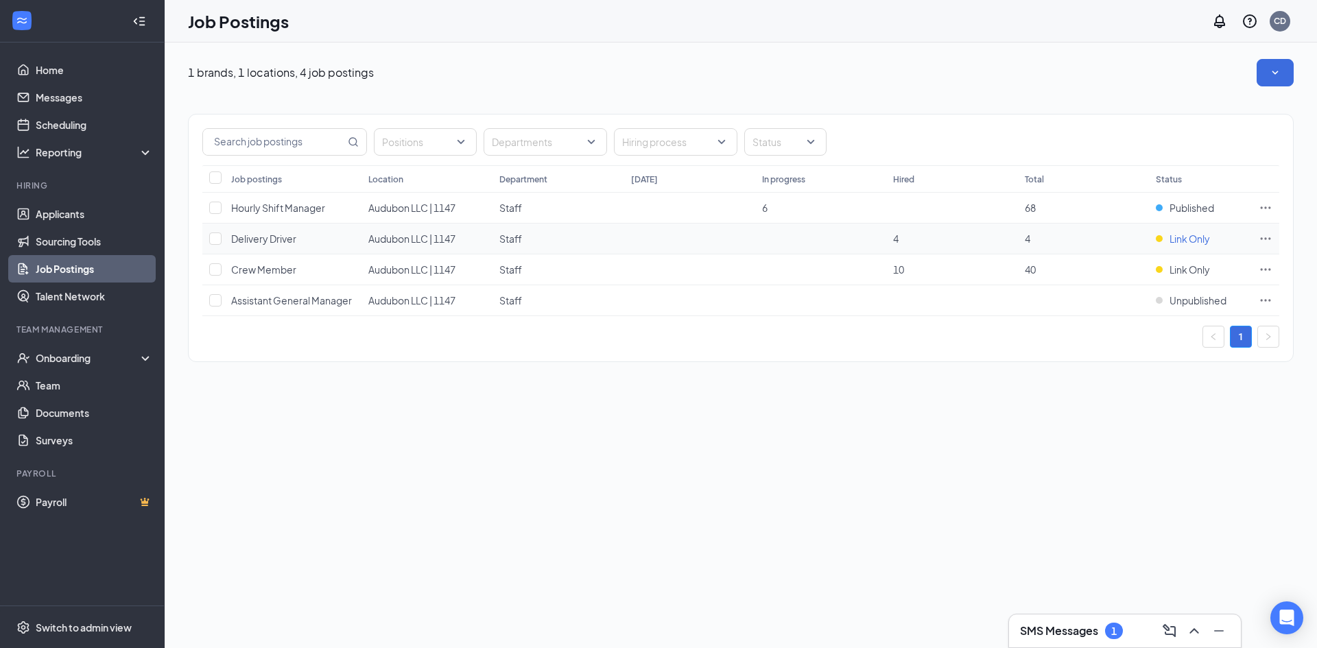
click at [1189, 241] on span "Link Only" at bounding box center [1189, 239] width 40 height 14
click at [1187, 213] on span "Published" at bounding box center [1191, 208] width 45 height 14
click at [1202, 212] on span "Published" at bounding box center [1191, 208] width 45 height 14
click at [1269, 208] on icon "Ellipses" at bounding box center [1266, 207] width 10 height 2
click at [1112, 457] on div "1 brands, 1 locations, 4 job postings Positions Departments Hiring process Stat…" at bounding box center [741, 346] width 1152 height 606
